Goal: Check status: Check status

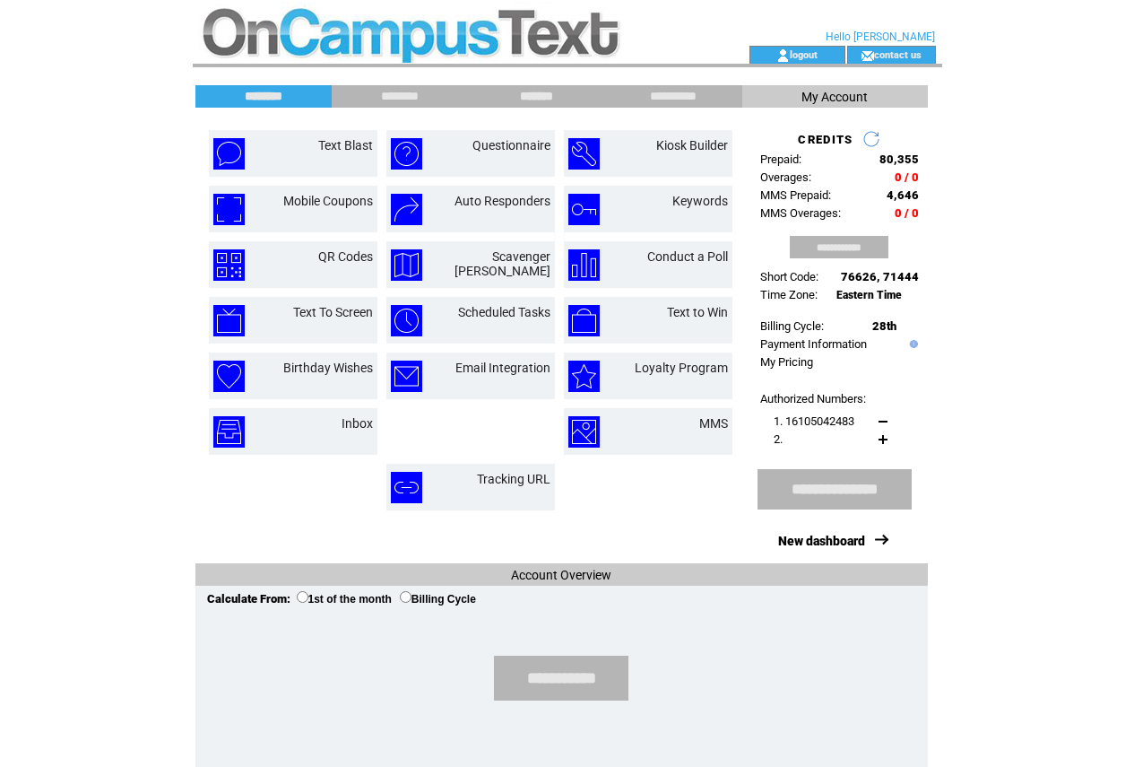
click at [543, 104] on input "*******" at bounding box center [537, 96] width 135 height 15
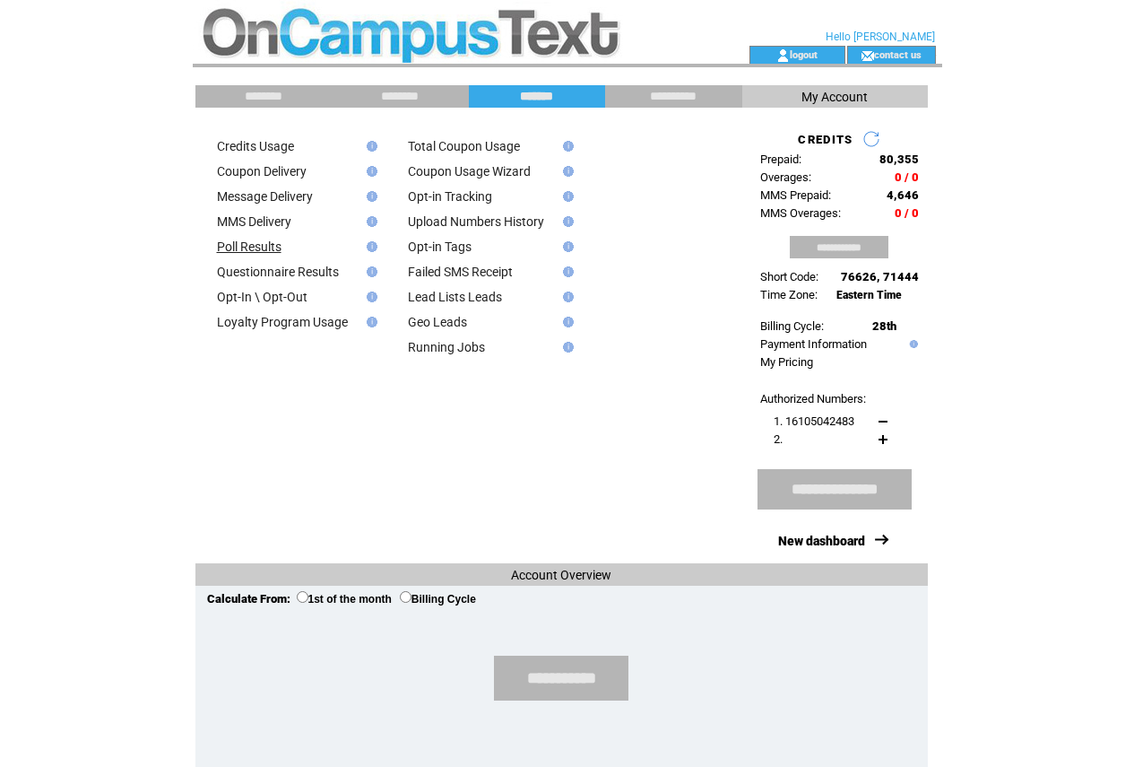
click at [244, 254] on link "Poll Results" at bounding box center [249, 246] width 65 height 14
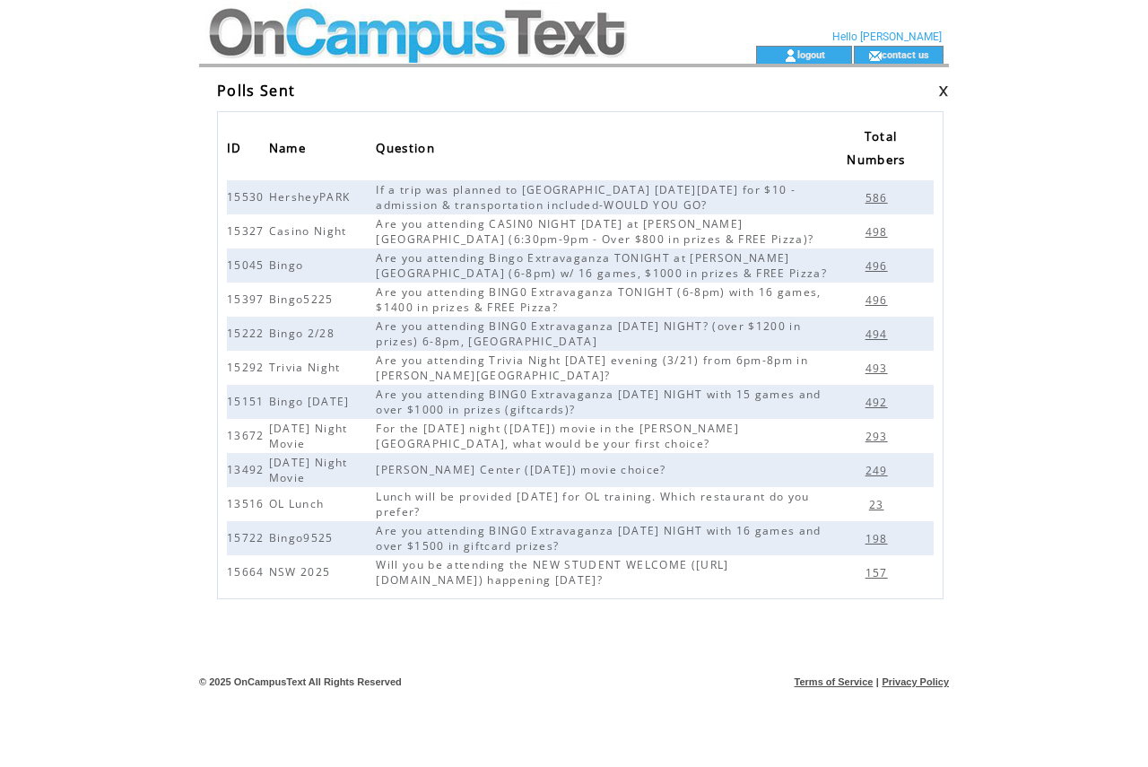
click at [875, 542] on span "198" at bounding box center [878, 538] width 27 height 15
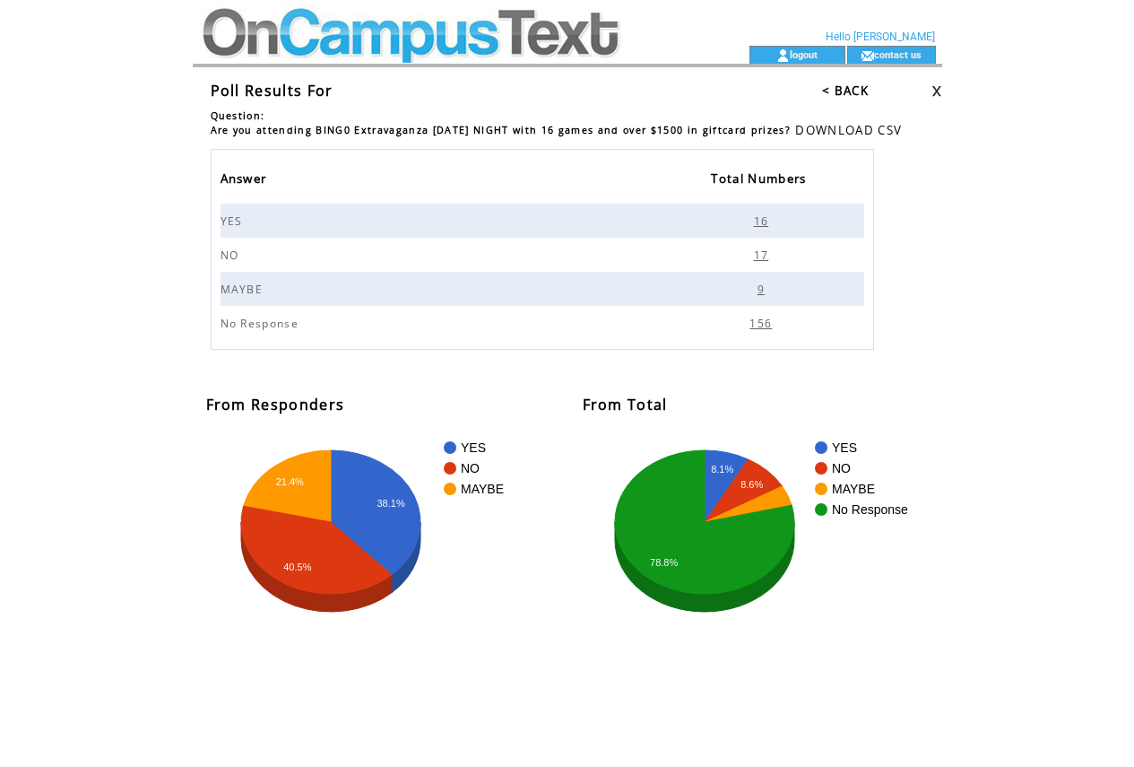
click at [760, 297] on span "9" at bounding box center [764, 289] width 12 height 15
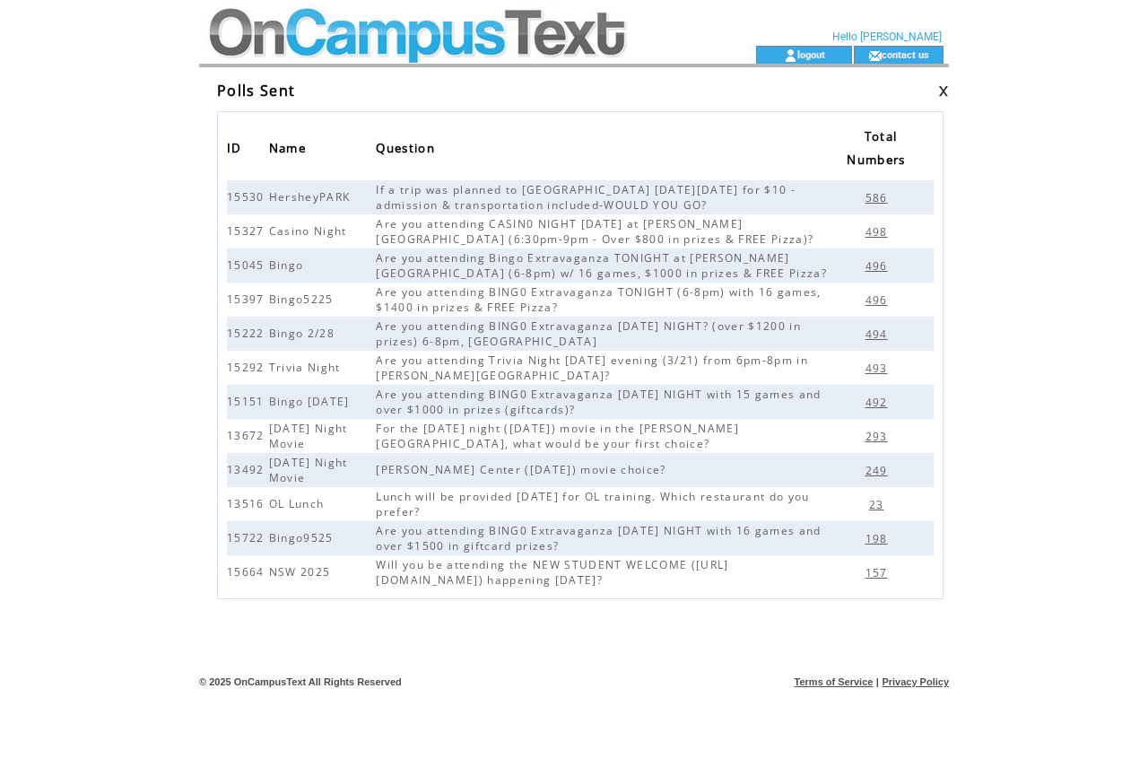
click at [885, 541] on span "198" at bounding box center [878, 538] width 27 height 15
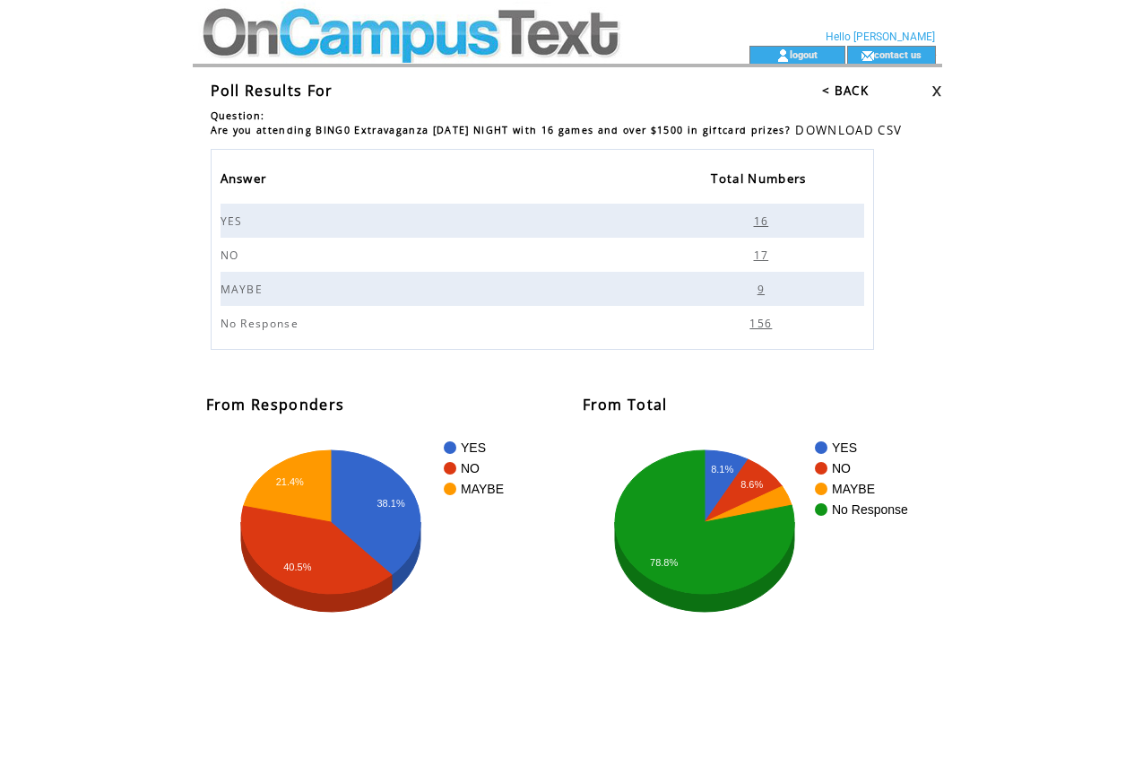
click at [762, 262] on span "17" at bounding box center [764, 255] width 20 height 15
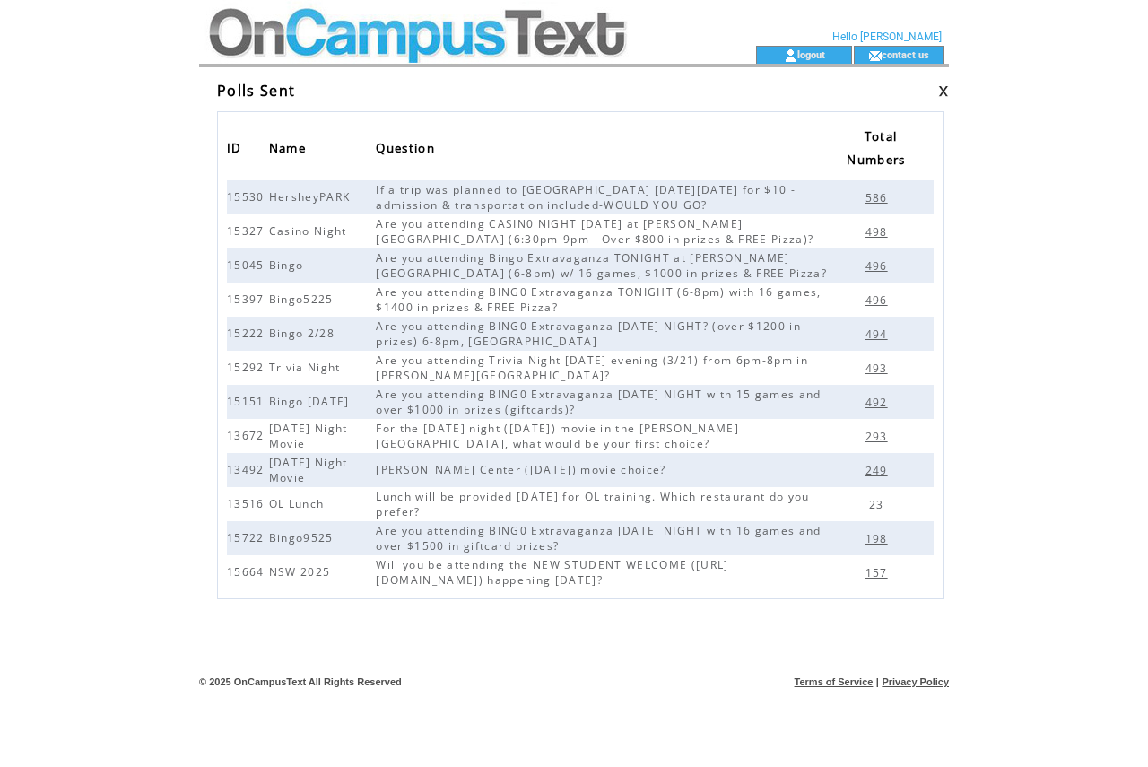
click at [873, 537] on span "198" at bounding box center [878, 538] width 27 height 15
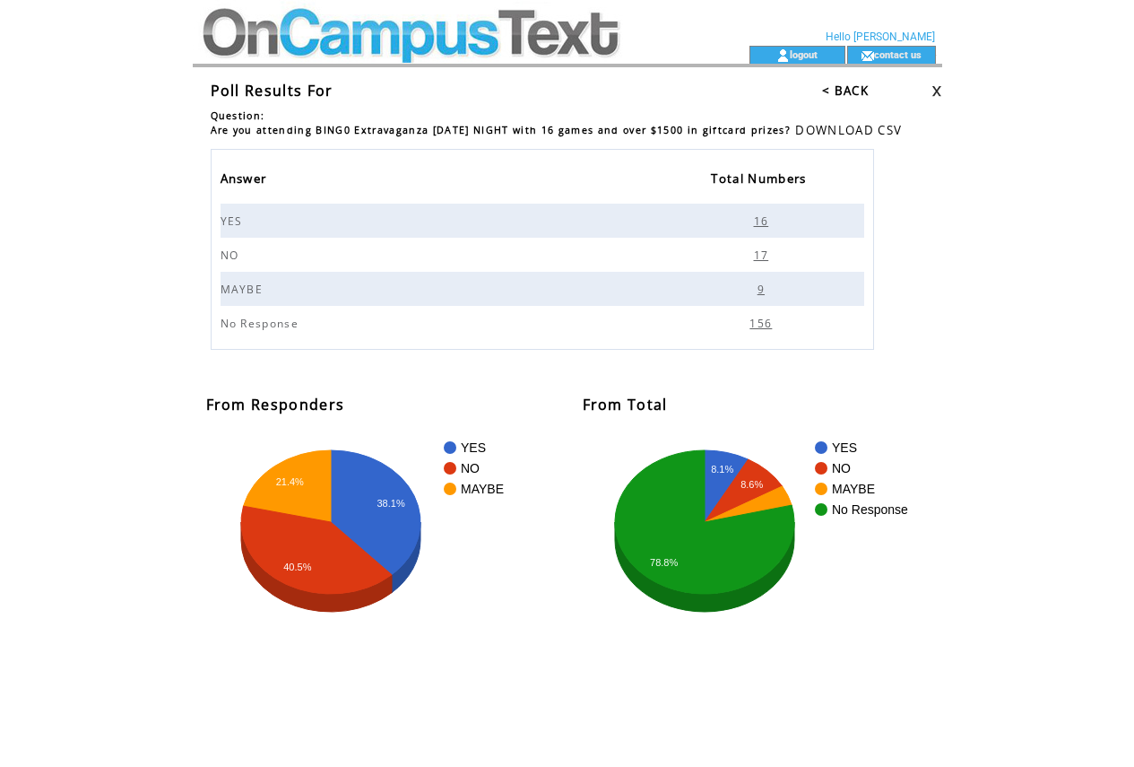
click at [767, 229] on span "16" at bounding box center [764, 220] width 20 height 15
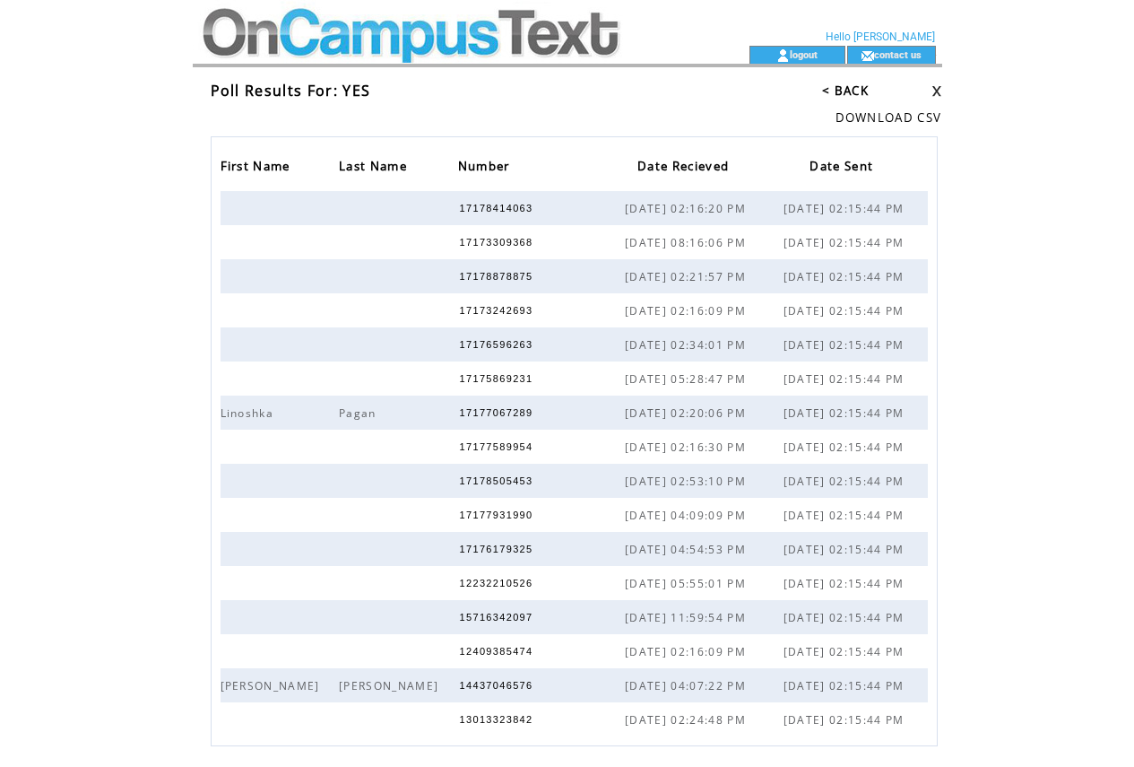
scroll to position [76, 0]
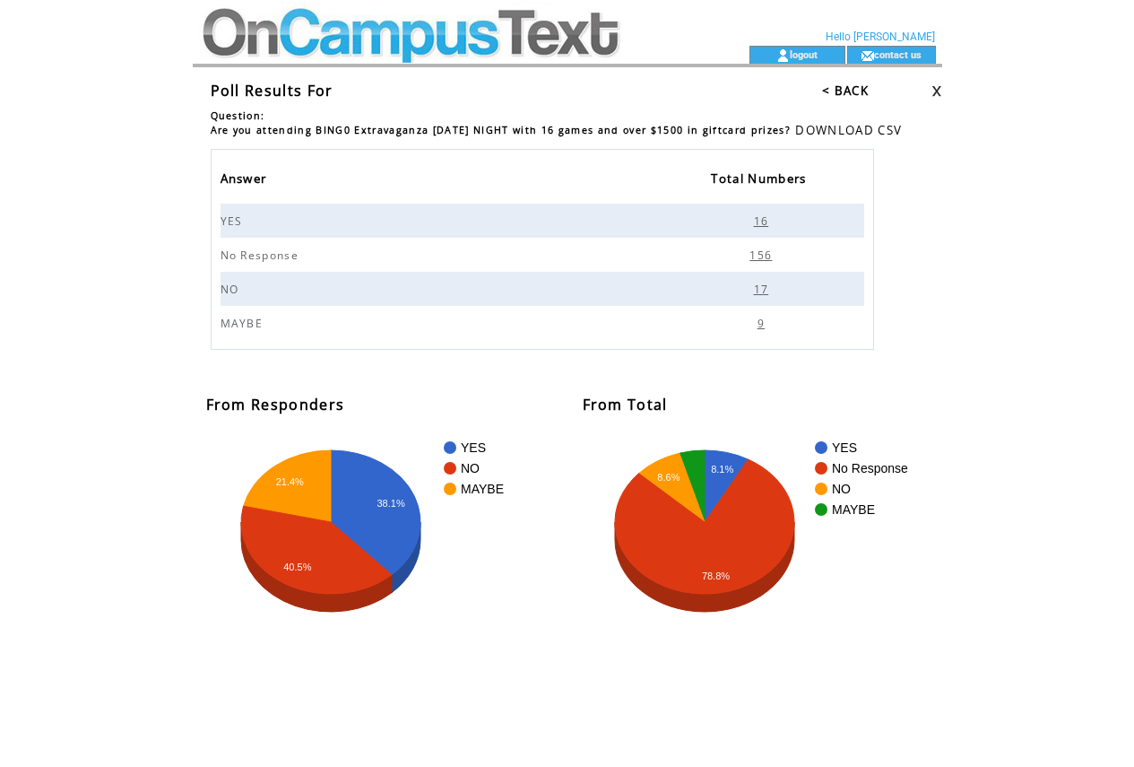
click at [504, 29] on td at bounding box center [439, 23] width 492 height 46
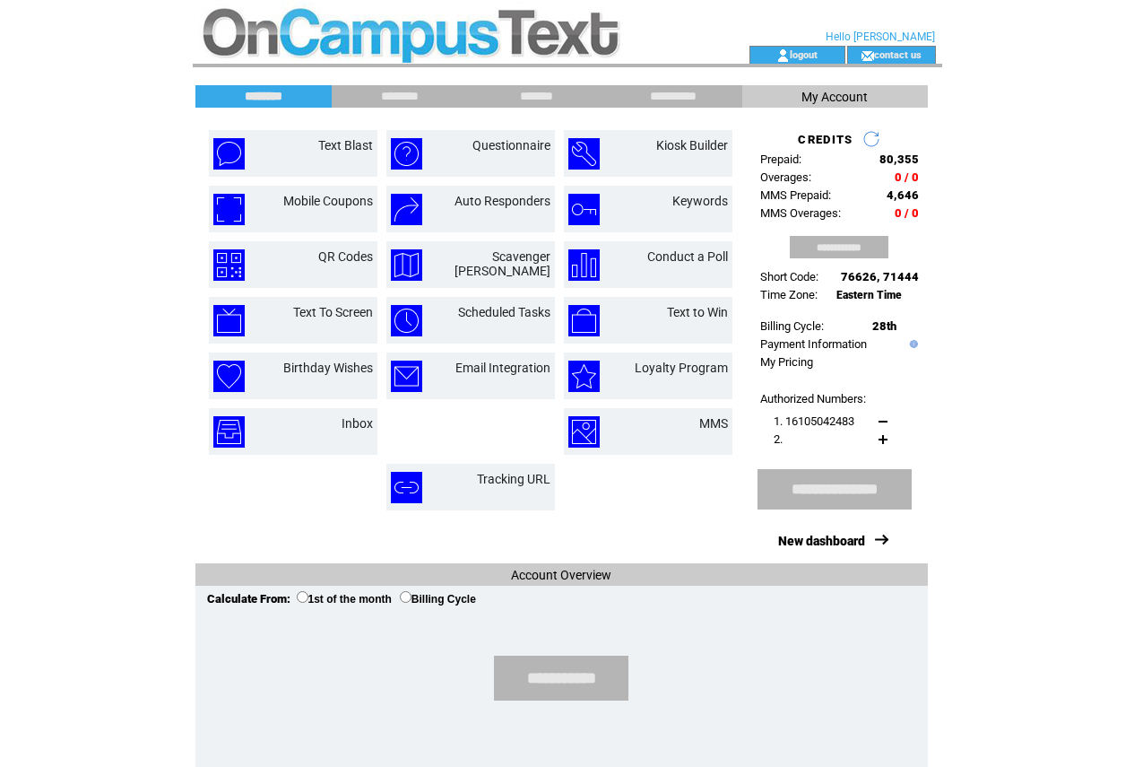
click at [1012, 214] on html "**********" at bounding box center [567, 383] width 1134 height 767
